Goal: Navigation & Orientation: Find specific page/section

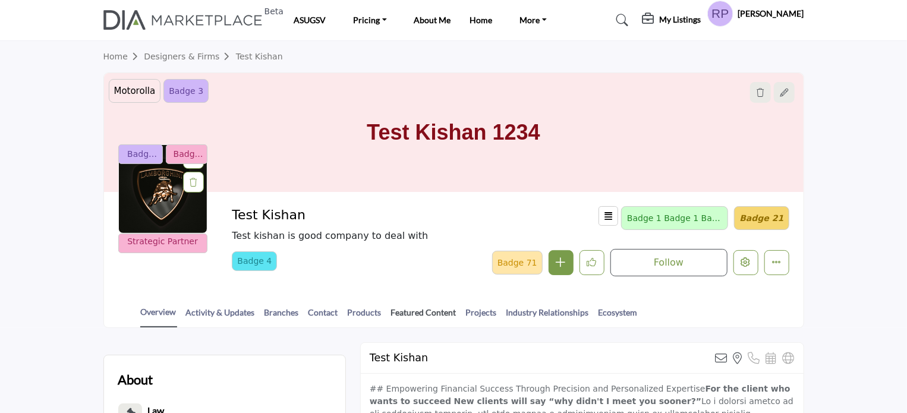
click at [428, 310] on link "Featured Content" at bounding box center [423, 316] width 67 height 21
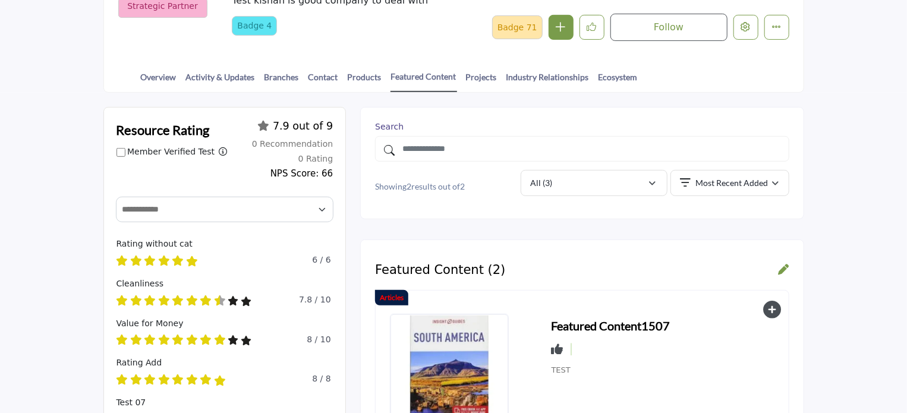
scroll to position [238, 0]
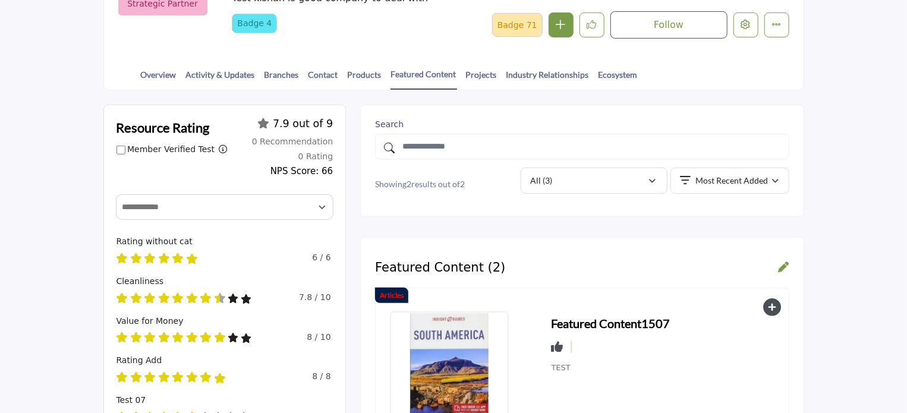
click at [570, 318] on h3 "Featured Content1507" at bounding box center [610, 323] width 119 height 18
